Goal: Obtain resource: Download file/media

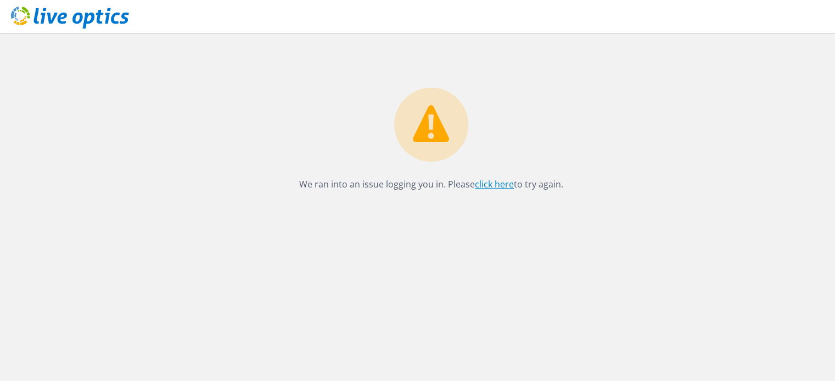
click at [491, 183] on link "click here" at bounding box center [494, 184] width 39 height 12
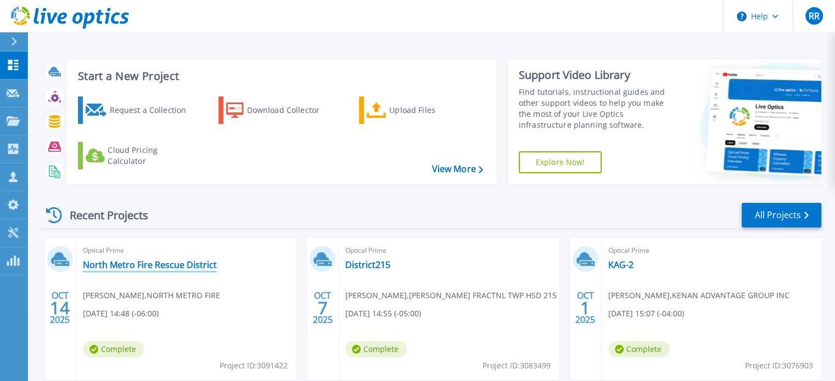
click at [141, 265] on link "North Metro Fire Rescue District" at bounding box center [150, 265] width 134 height 11
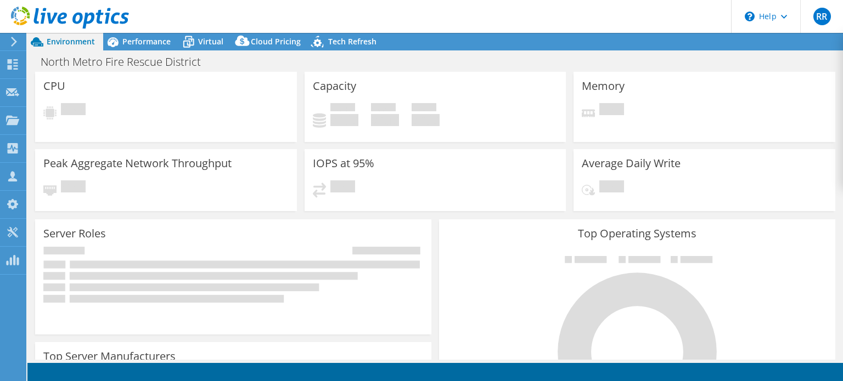
select select "USWest"
select select "USD"
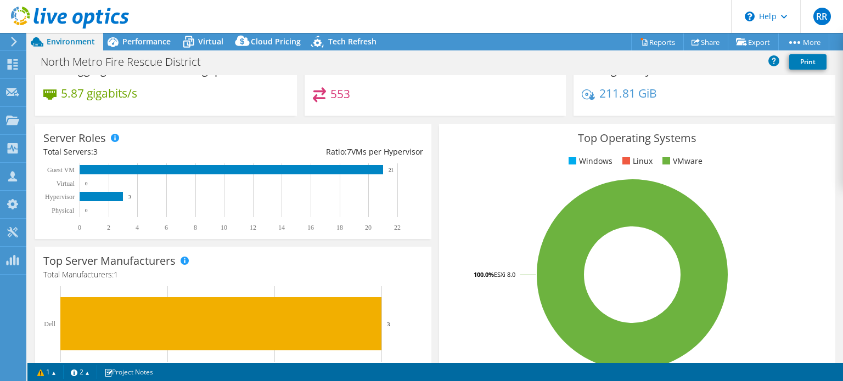
scroll to position [76, 0]
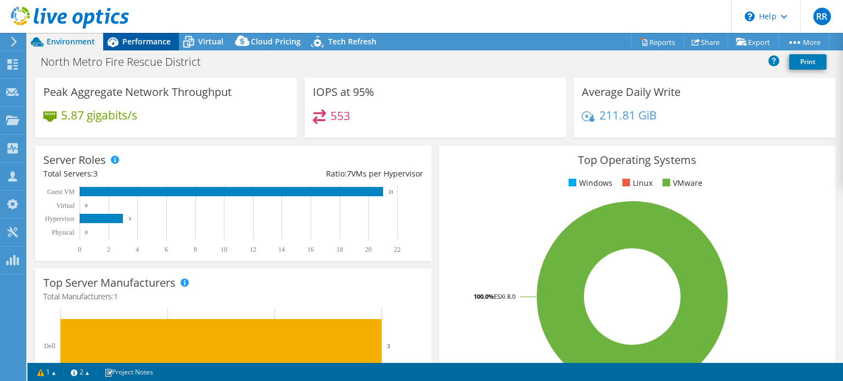
click at [123, 39] on span "Performance" at bounding box center [146, 41] width 48 height 10
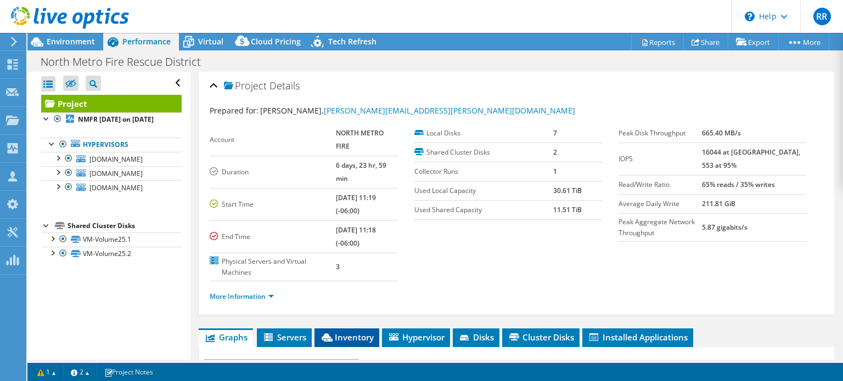
click at [353, 332] on span "Inventory" at bounding box center [347, 337] width 54 height 11
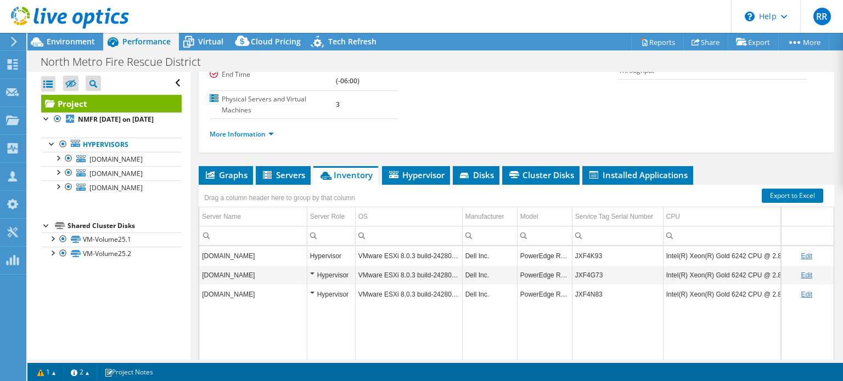
scroll to position [165, 0]
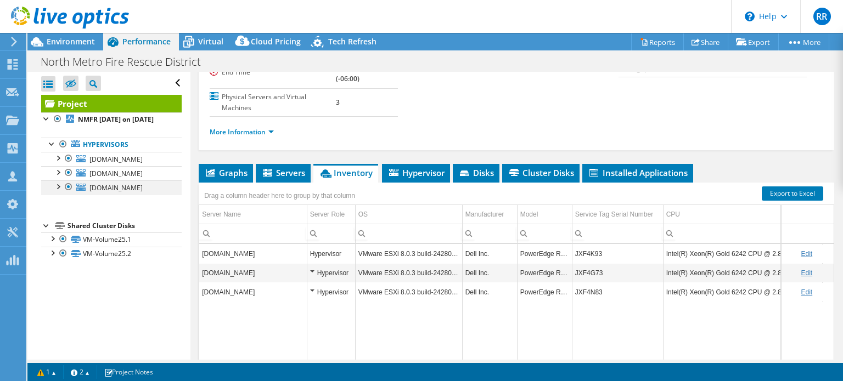
click at [57, 192] on div at bounding box center [57, 186] width 11 height 11
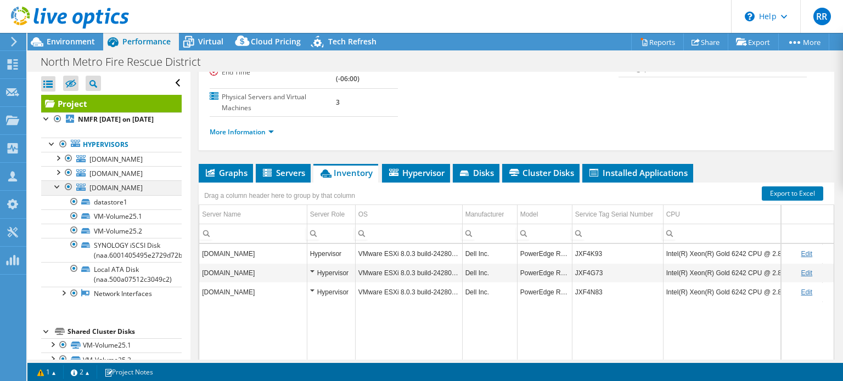
click at [55, 192] on div at bounding box center [57, 186] width 11 height 11
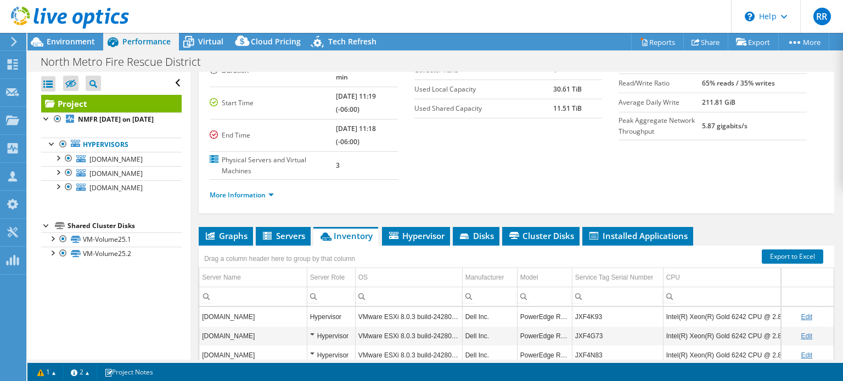
scroll to position [0, 0]
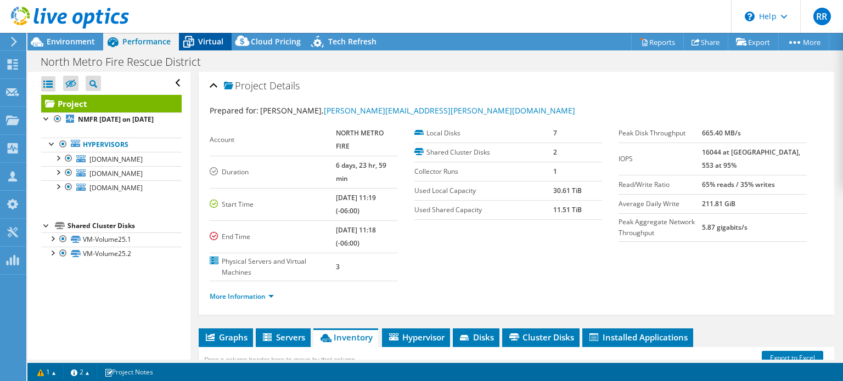
click at [199, 41] on span "Virtual" at bounding box center [210, 41] width 25 height 10
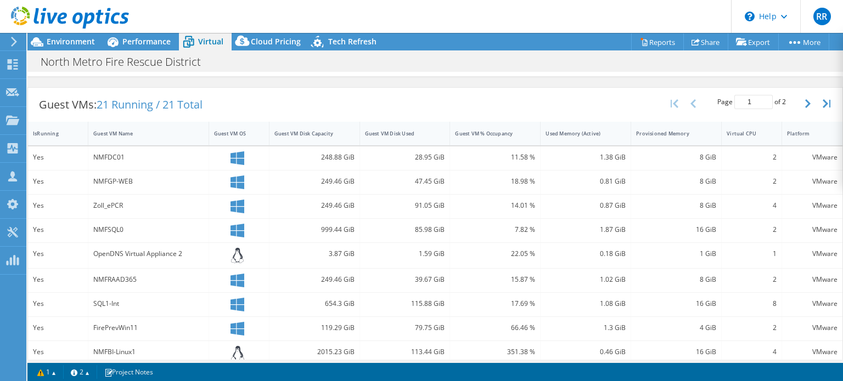
scroll to position [193, 0]
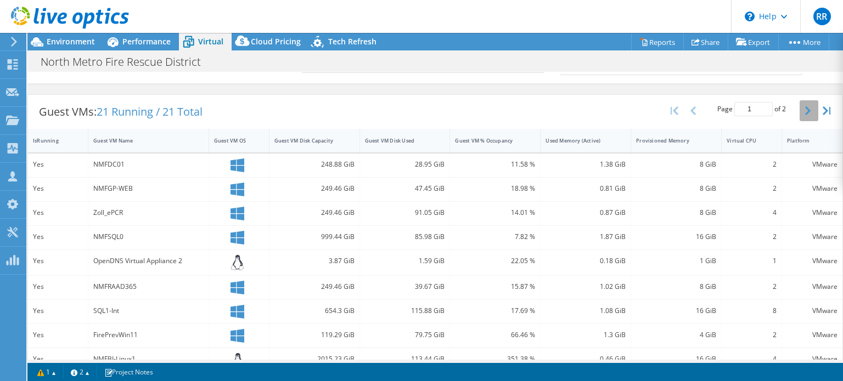
click at [807, 109] on button "button" at bounding box center [809, 110] width 19 height 21
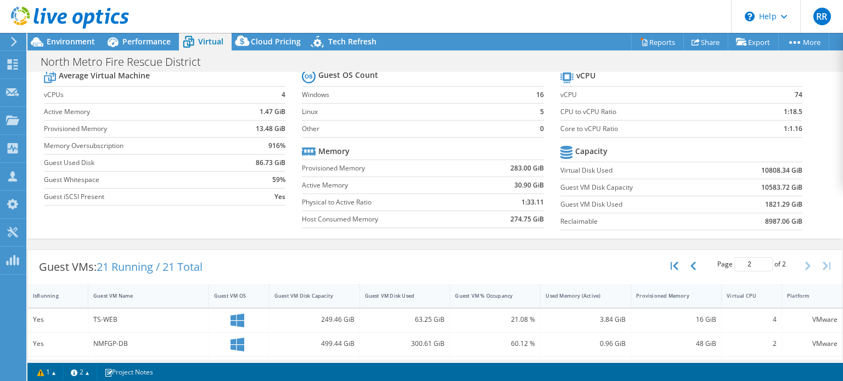
scroll to position [55, 0]
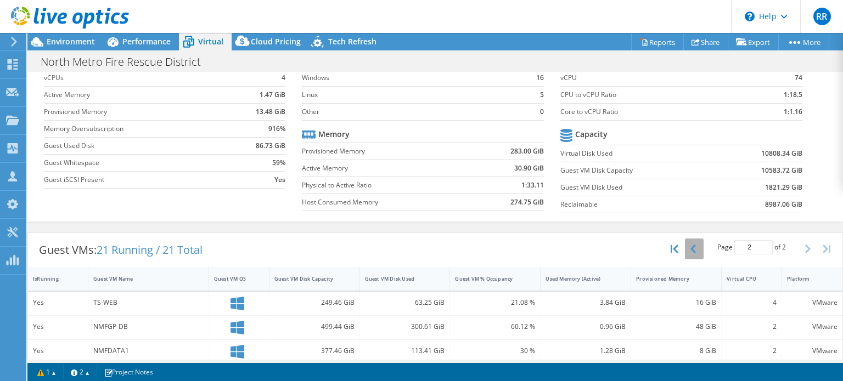
click at [685, 243] on button "button" at bounding box center [694, 249] width 19 height 21
type input "1"
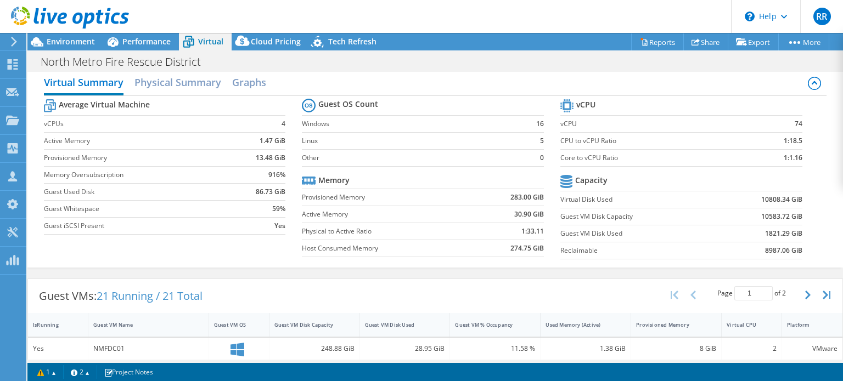
scroll to position [0, 0]
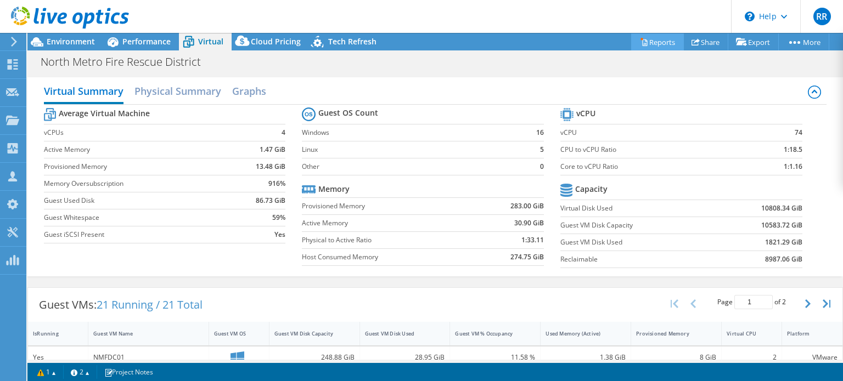
click at [645, 43] on link "Reports" at bounding box center [657, 41] width 53 height 17
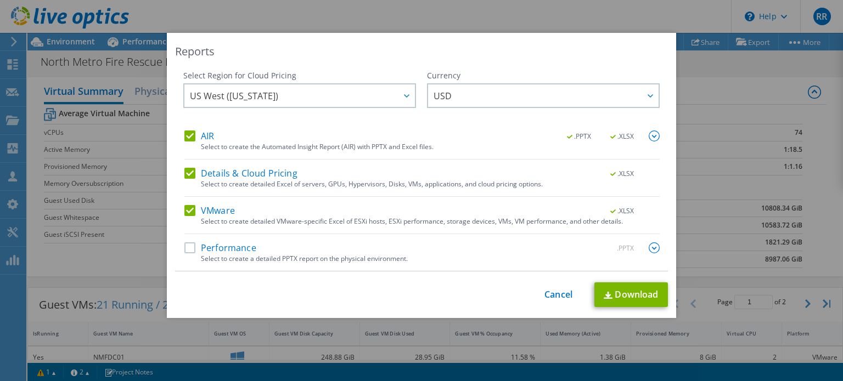
click at [184, 131] on label "AIR" at bounding box center [199, 136] width 30 height 11
click at [0, 0] on input "AIR" at bounding box center [0, 0] width 0 height 0
click at [618, 294] on link "Download" at bounding box center [631, 295] width 74 height 25
click at [553, 291] on link "Cancel" at bounding box center [558, 295] width 28 height 10
